Goal: Task Accomplishment & Management: Manage account settings

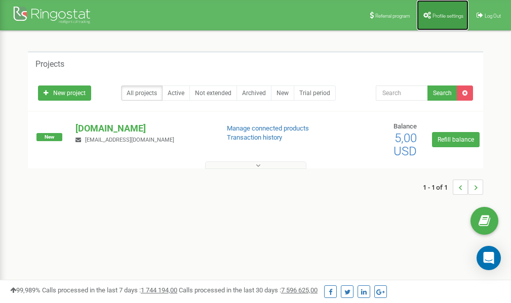
click at [442, 19] on link "Profile settings" at bounding box center [443, 15] width 52 height 30
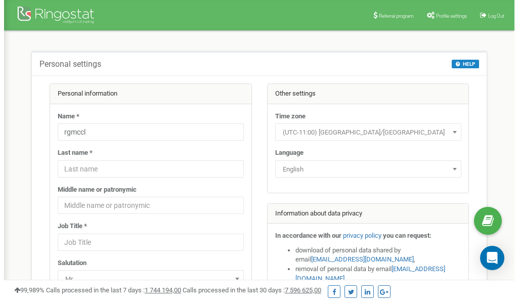
scroll to position [51, 0]
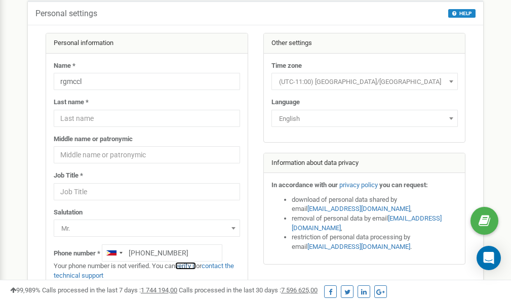
click at [188, 267] on link "verify it" at bounding box center [185, 266] width 21 height 8
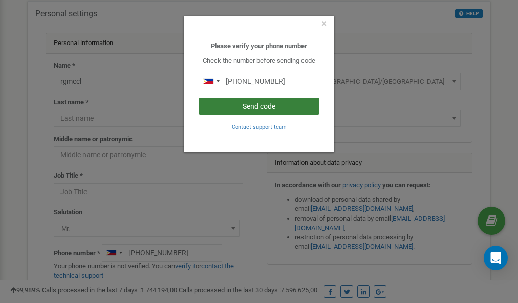
click at [262, 104] on button "Send code" at bounding box center [259, 106] width 120 height 17
